Goal: Information Seeking & Learning: Learn about a topic

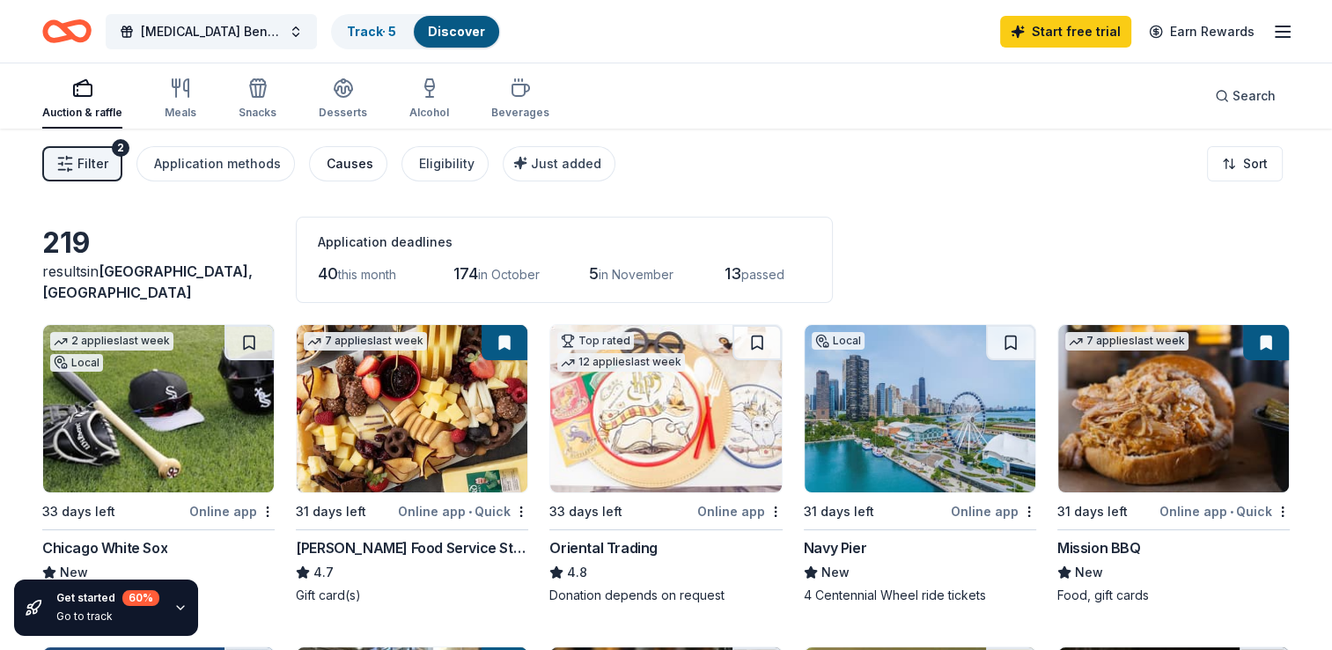
click at [345, 171] on div "Causes" at bounding box center [350, 163] width 47 height 21
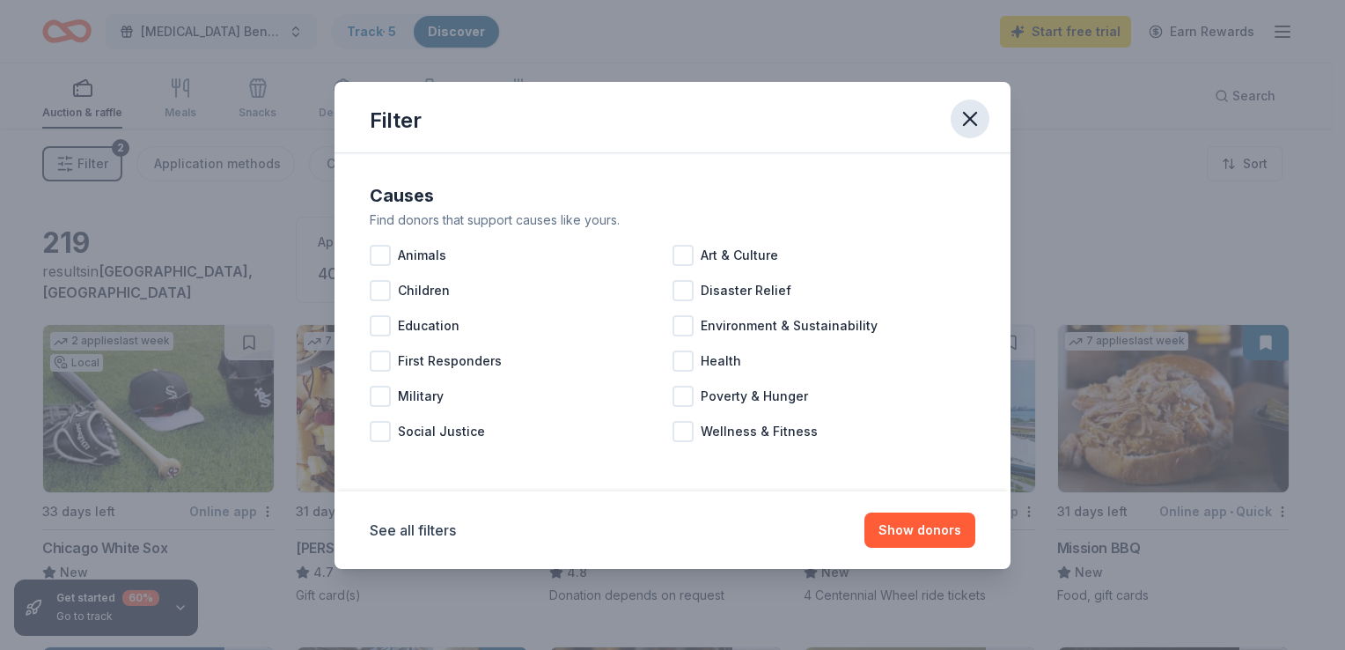
click at [965, 119] on icon "button" at bounding box center [970, 119] width 25 height 25
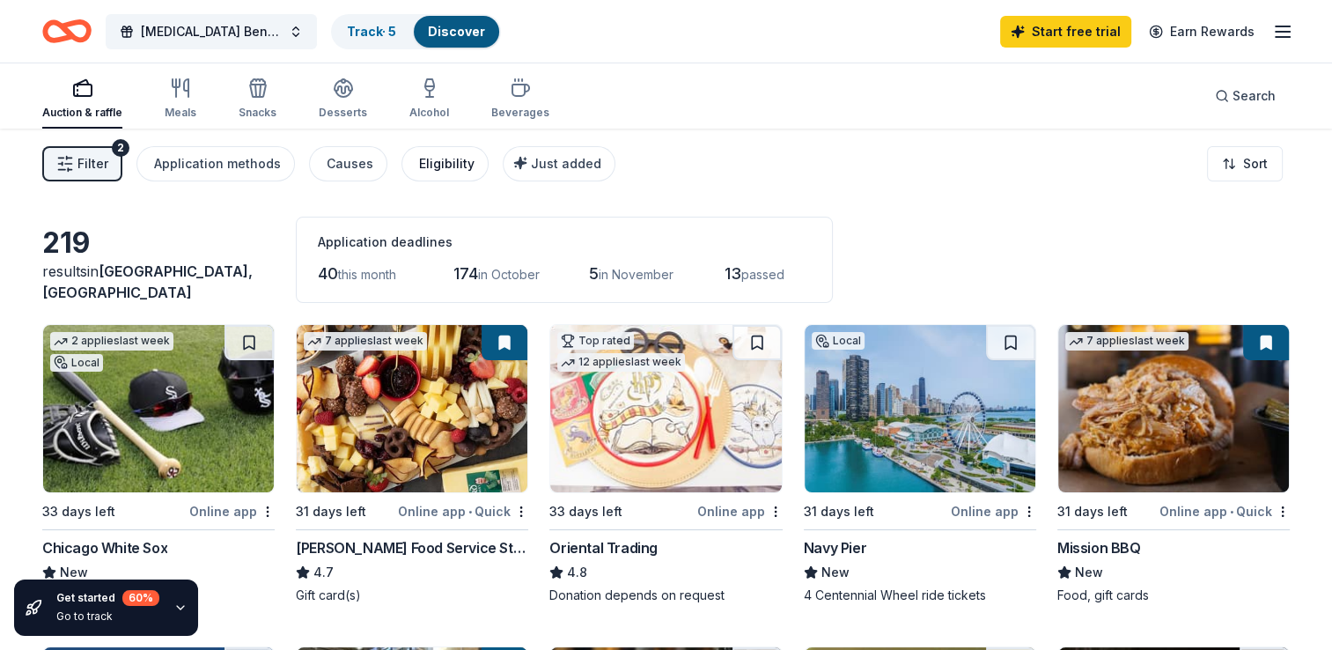
click at [430, 162] on div "Eligibility" at bounding box center [446, 163] width 55 height 21
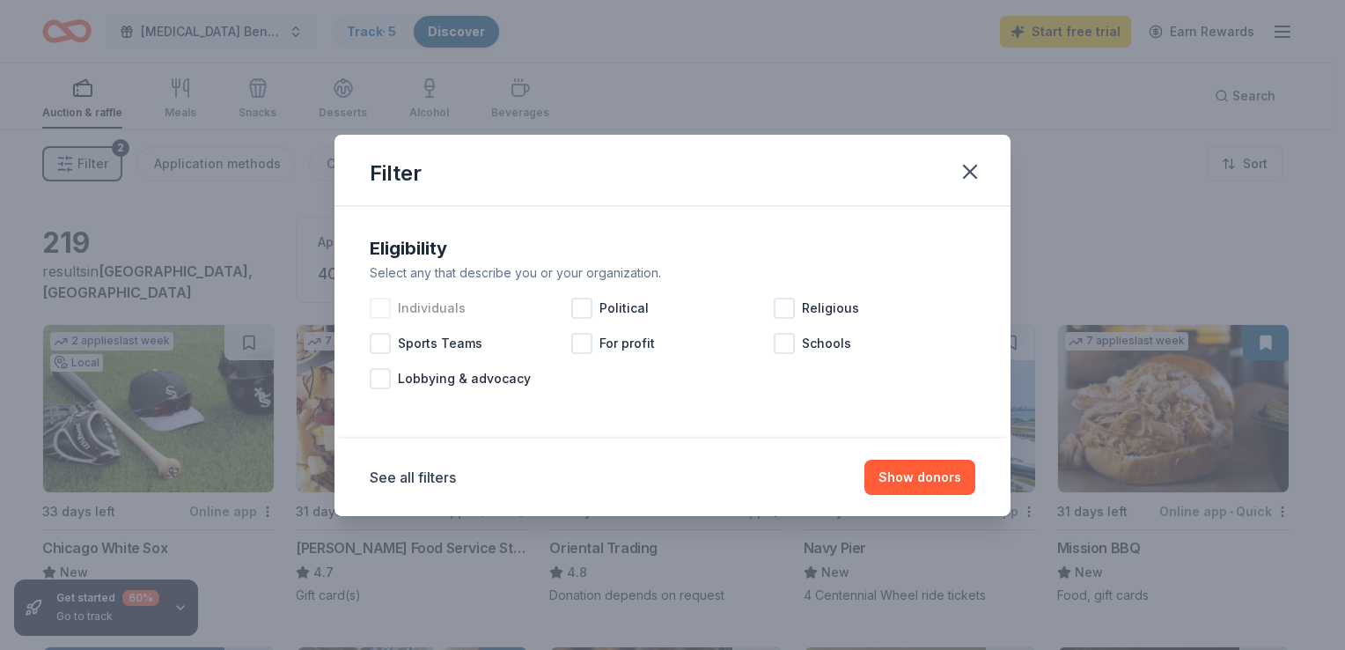
click at [373, 308] on div at bounding box center [380, 308] width 21 height 21
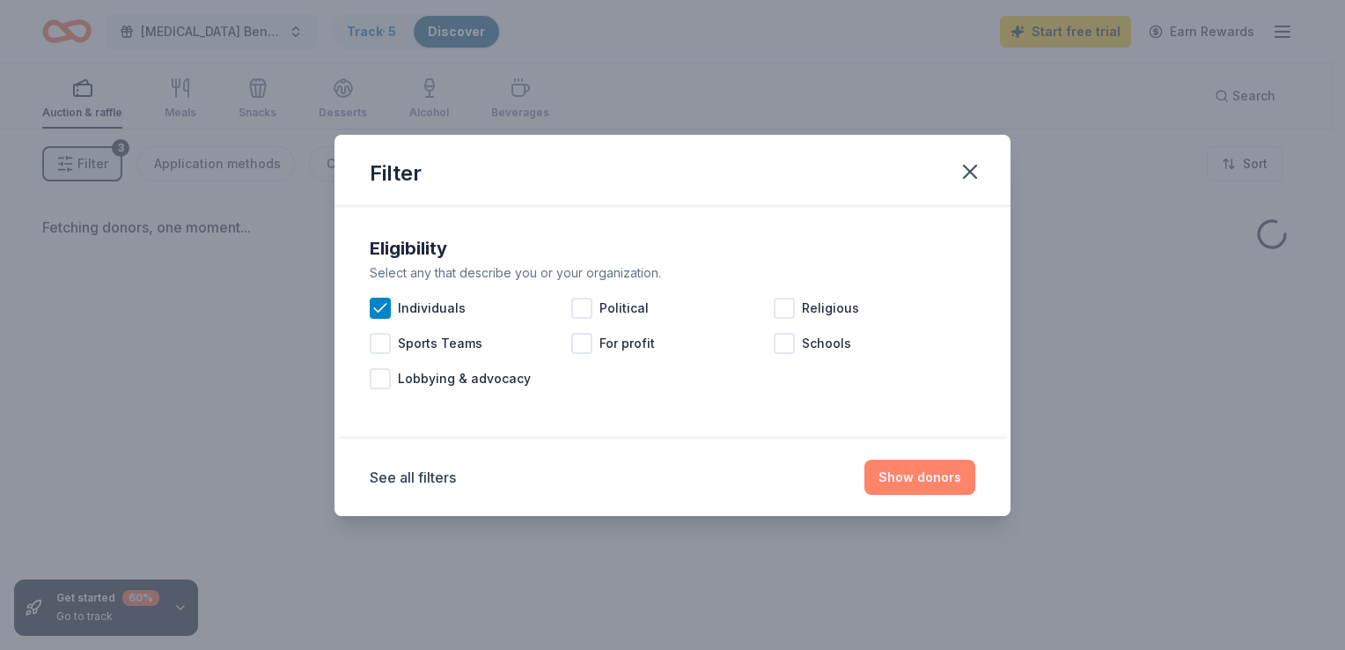
click at [937, 478] on button "Show donors" at bounding box center [919, 476] width 111 height 35
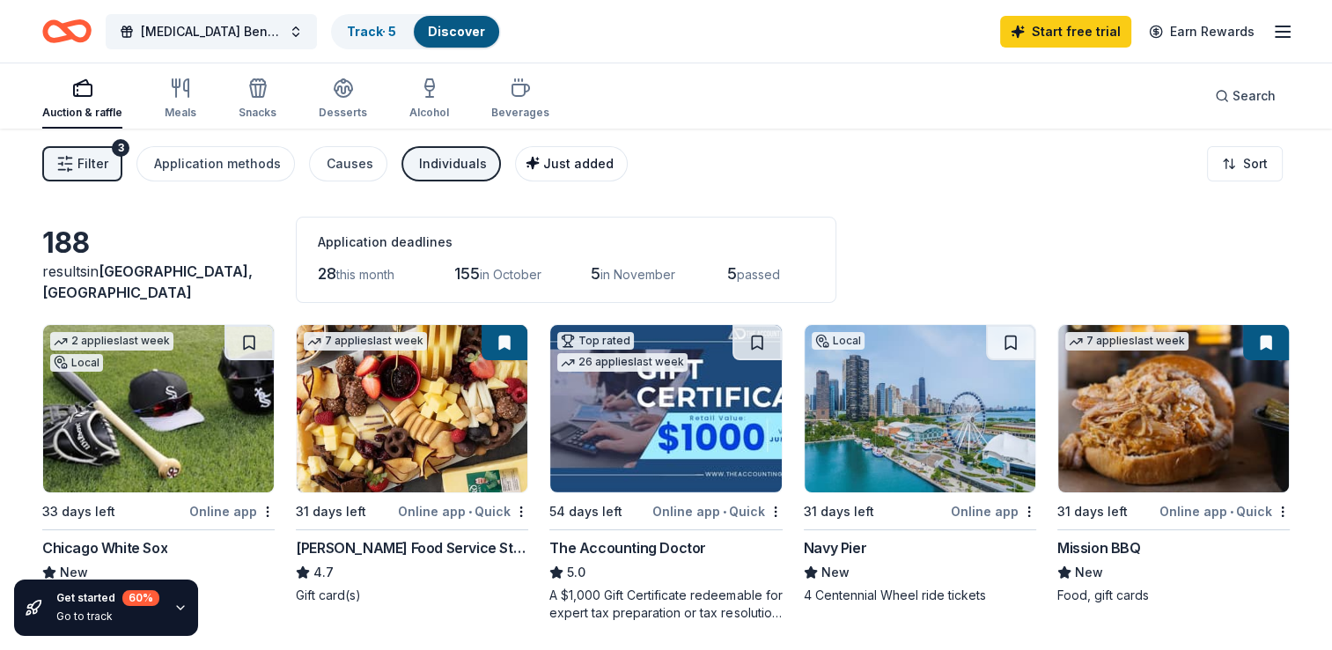
click at [570, 151] on button "Just added" at bounding box center [571, 163] width 113 height 35
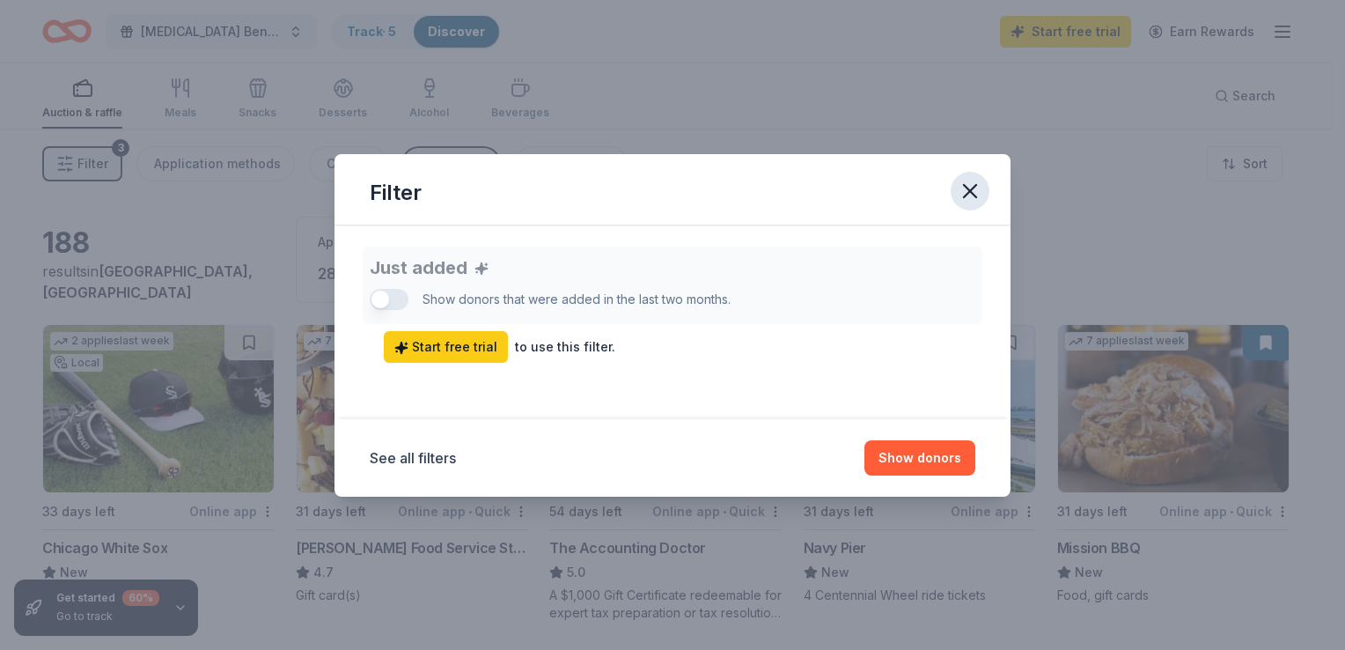
click at [979, 188] on icon "button" at bounding box center [970, 191] width 25 height 25
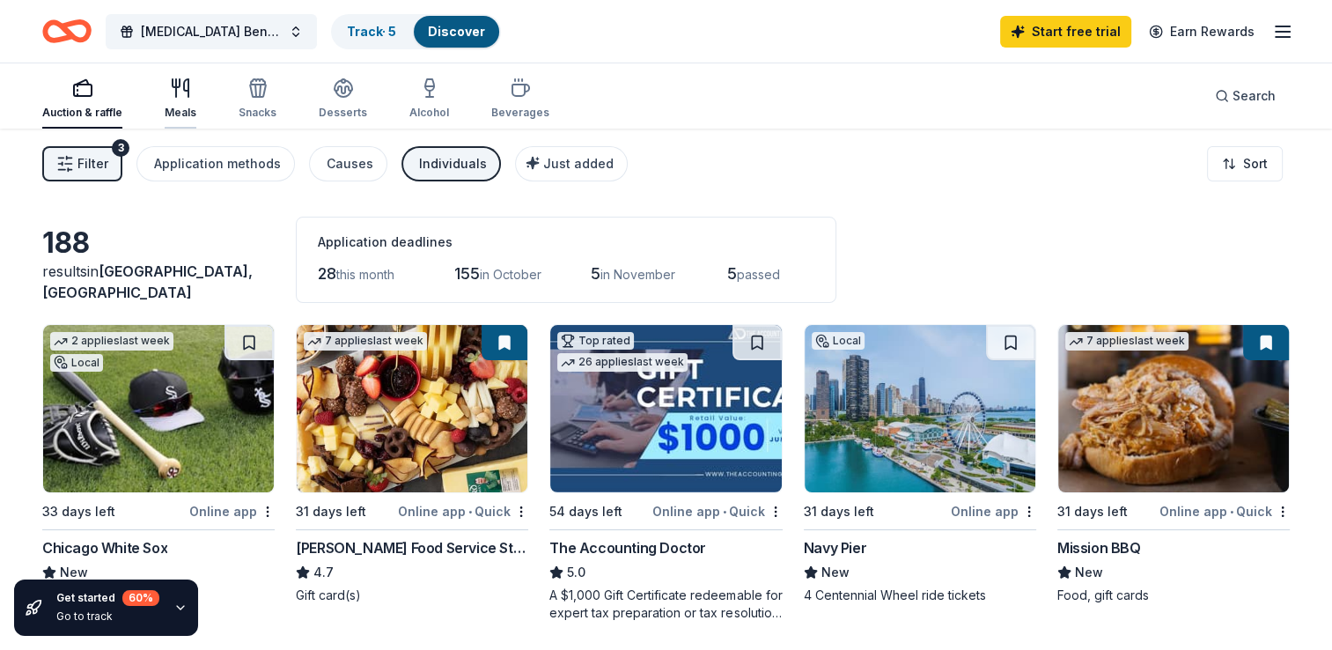
click at [172, 96] on icon "button" at bounding box center [180, 87] width 21 height 21
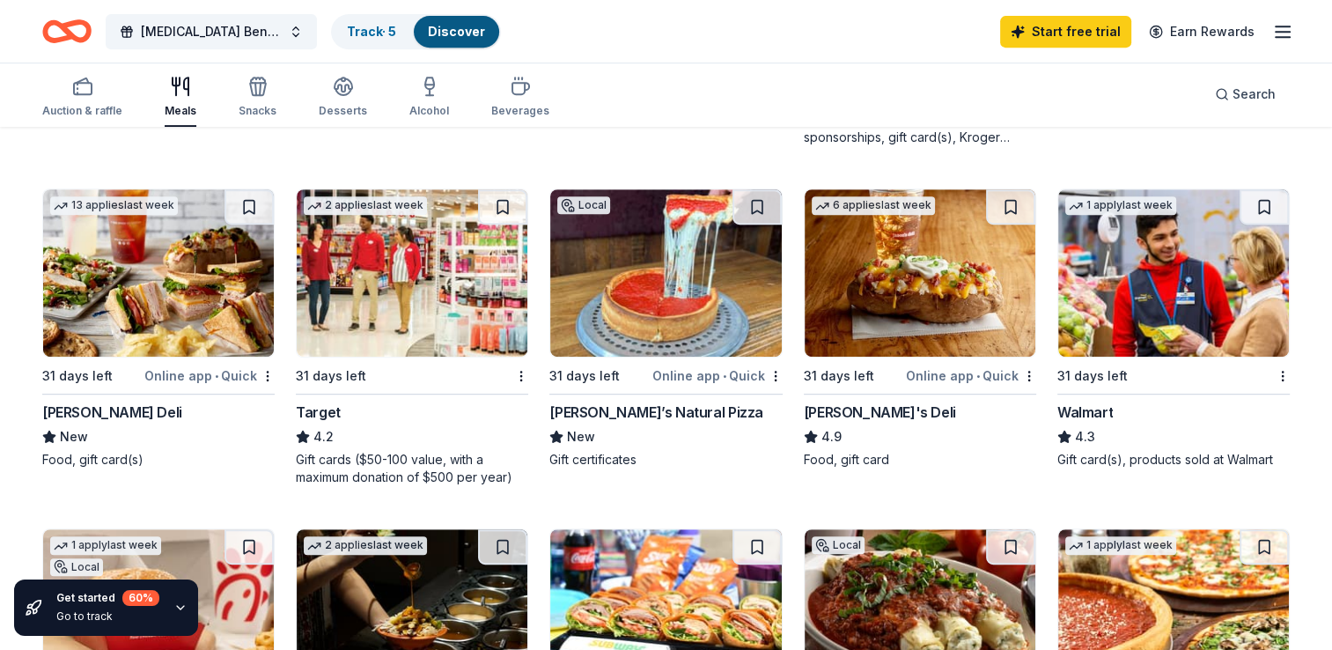
scroll to position [816, 0]
